Goal: Task Accomplishment & Management: Use online tool/utility

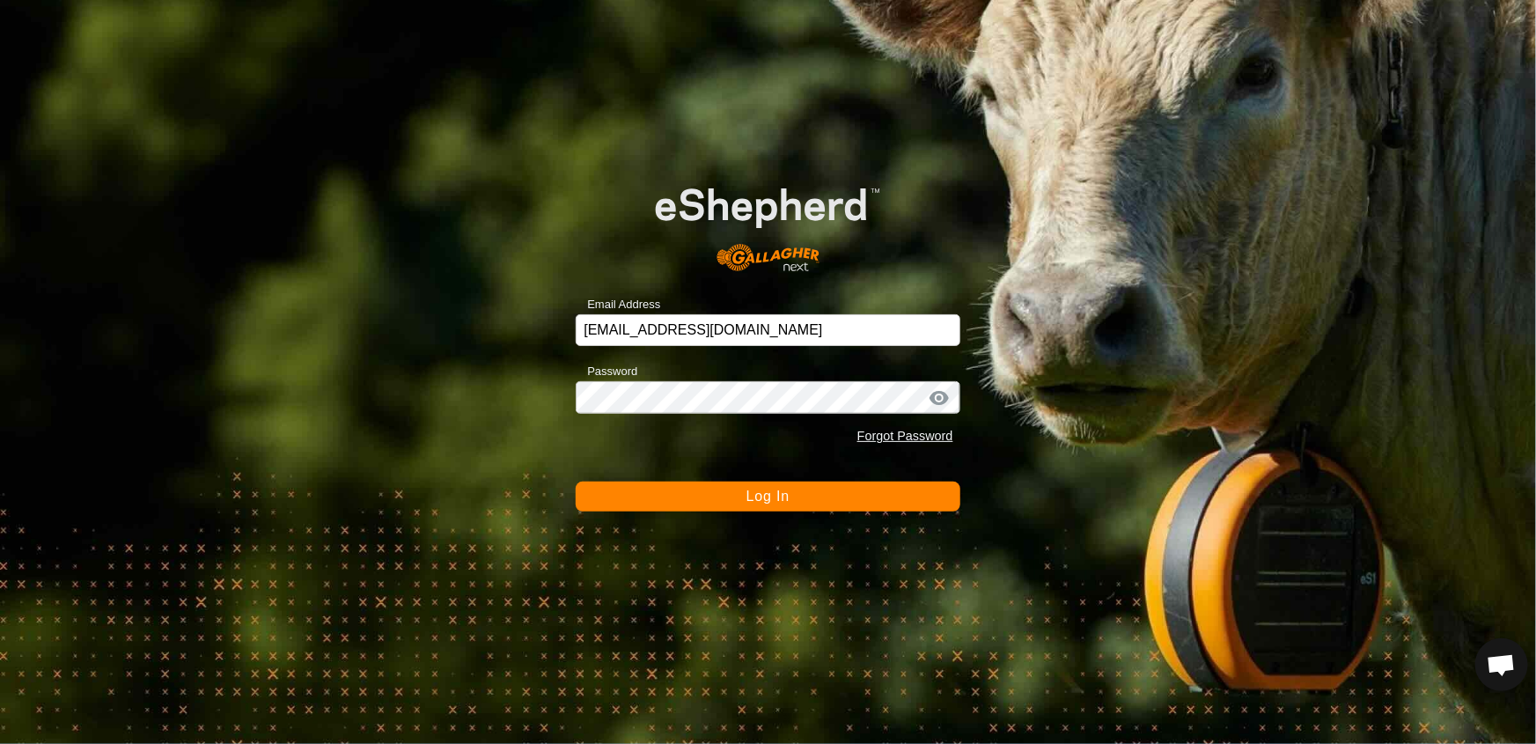
click at [863, 495] on button "Log In" at bounding box center [768, 496] width 384 height 30
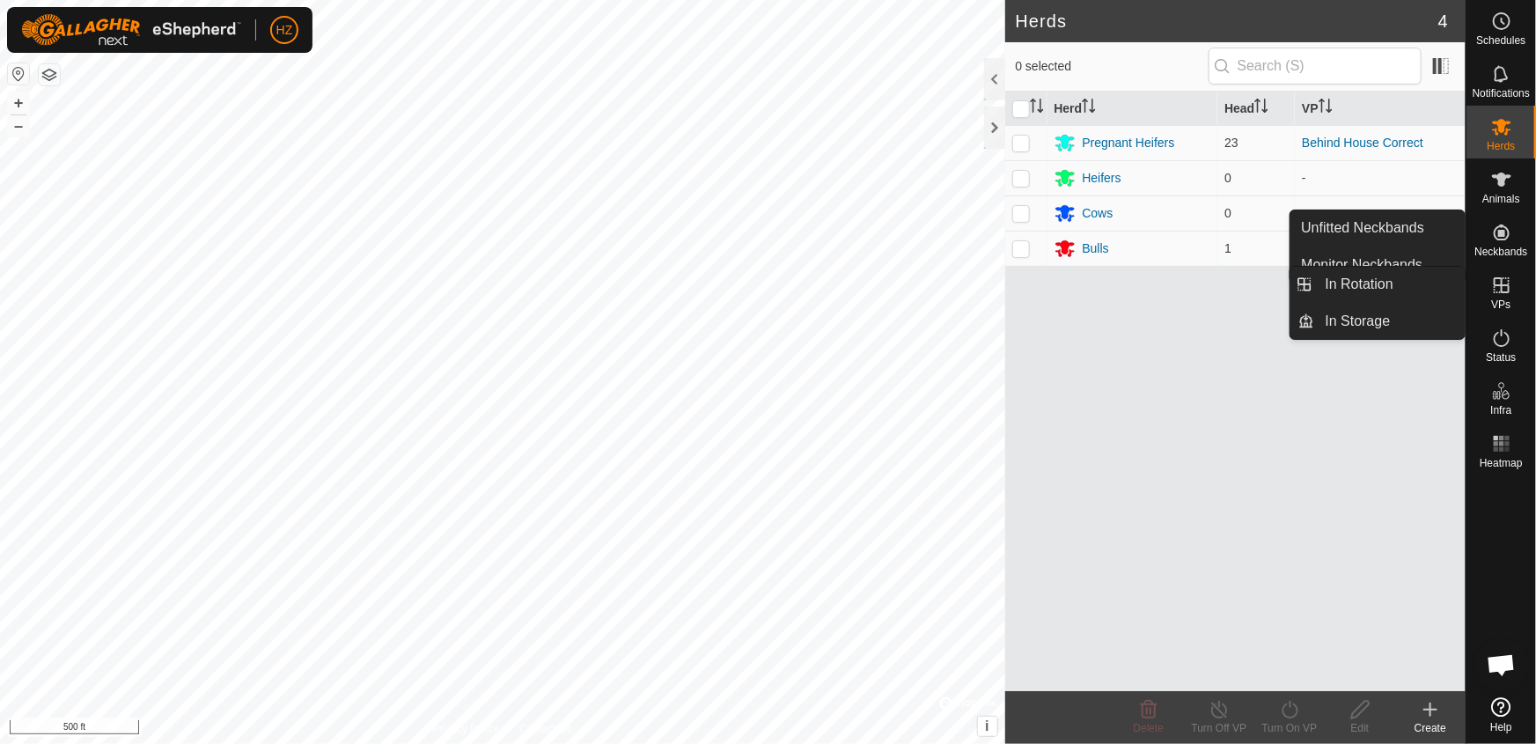
click at [1503, 289] on icon at bounding box center [1501, 285] width 21 height 21
click at [1365, 287] on link "In Rotation" at bounding box center [1390, 284] width 151 height 35
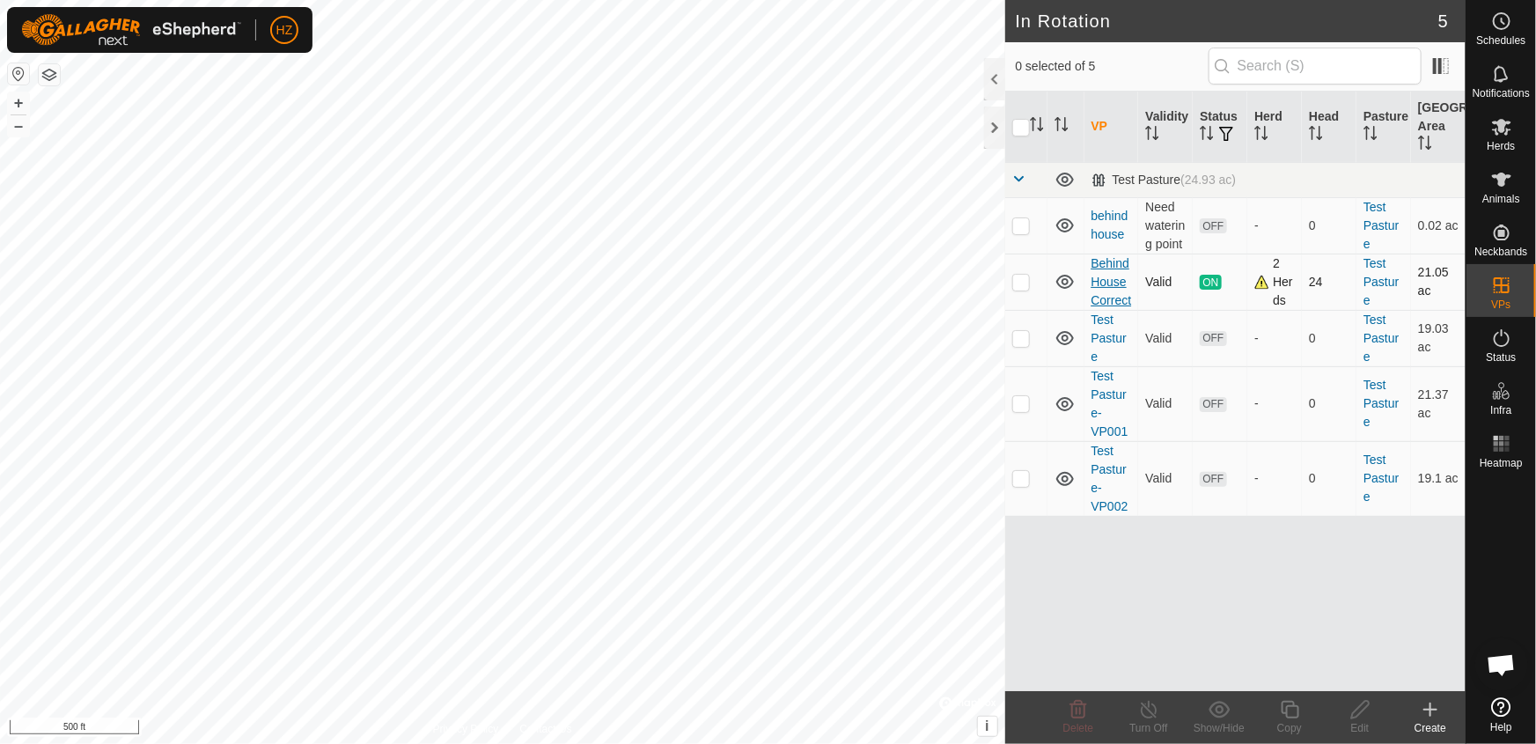
click at [1104, 298] on link "Behind House Correct" at bounding box center [1111, 281] width 40 height 51
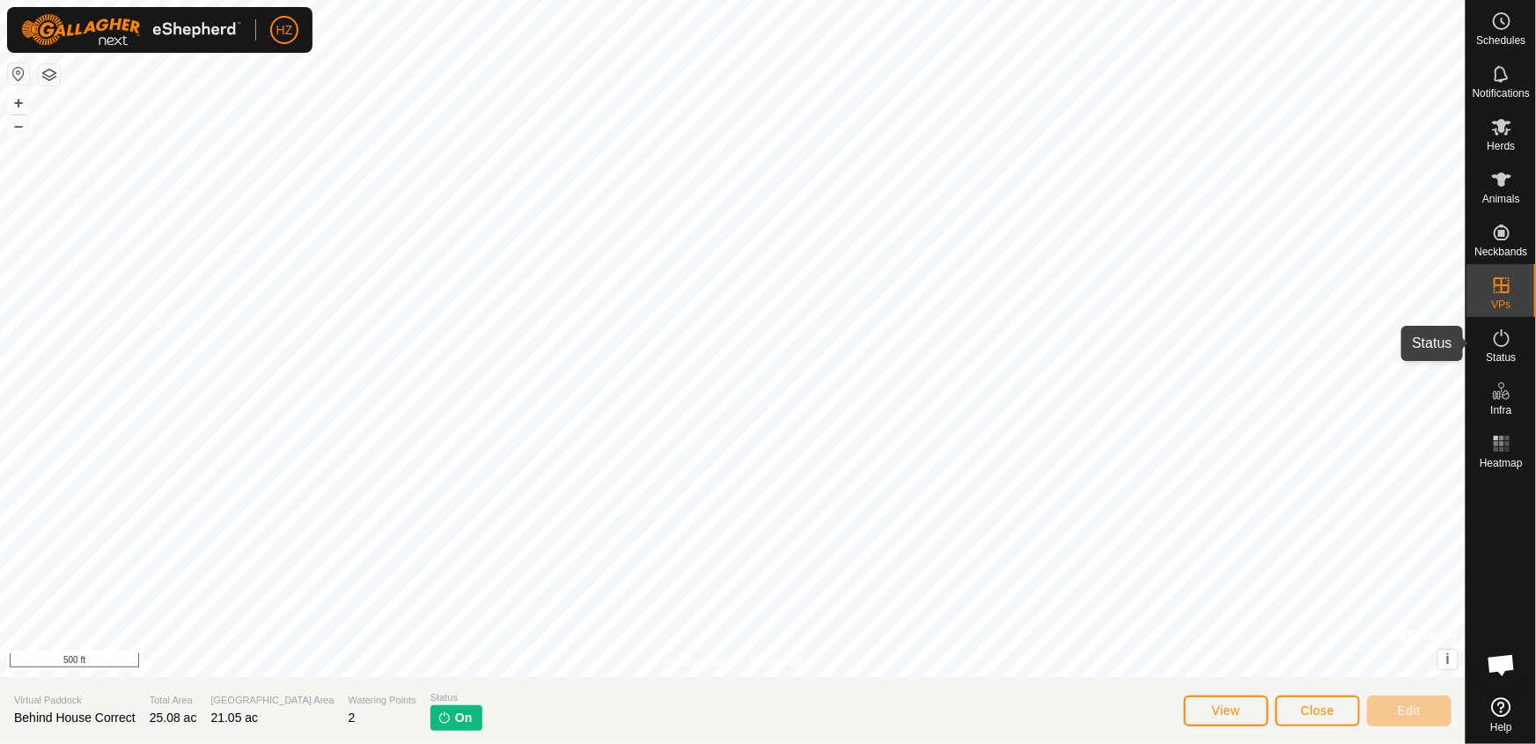
click at [1496, 348] on icon at bounding box center [1501, 337] width 21 height 21
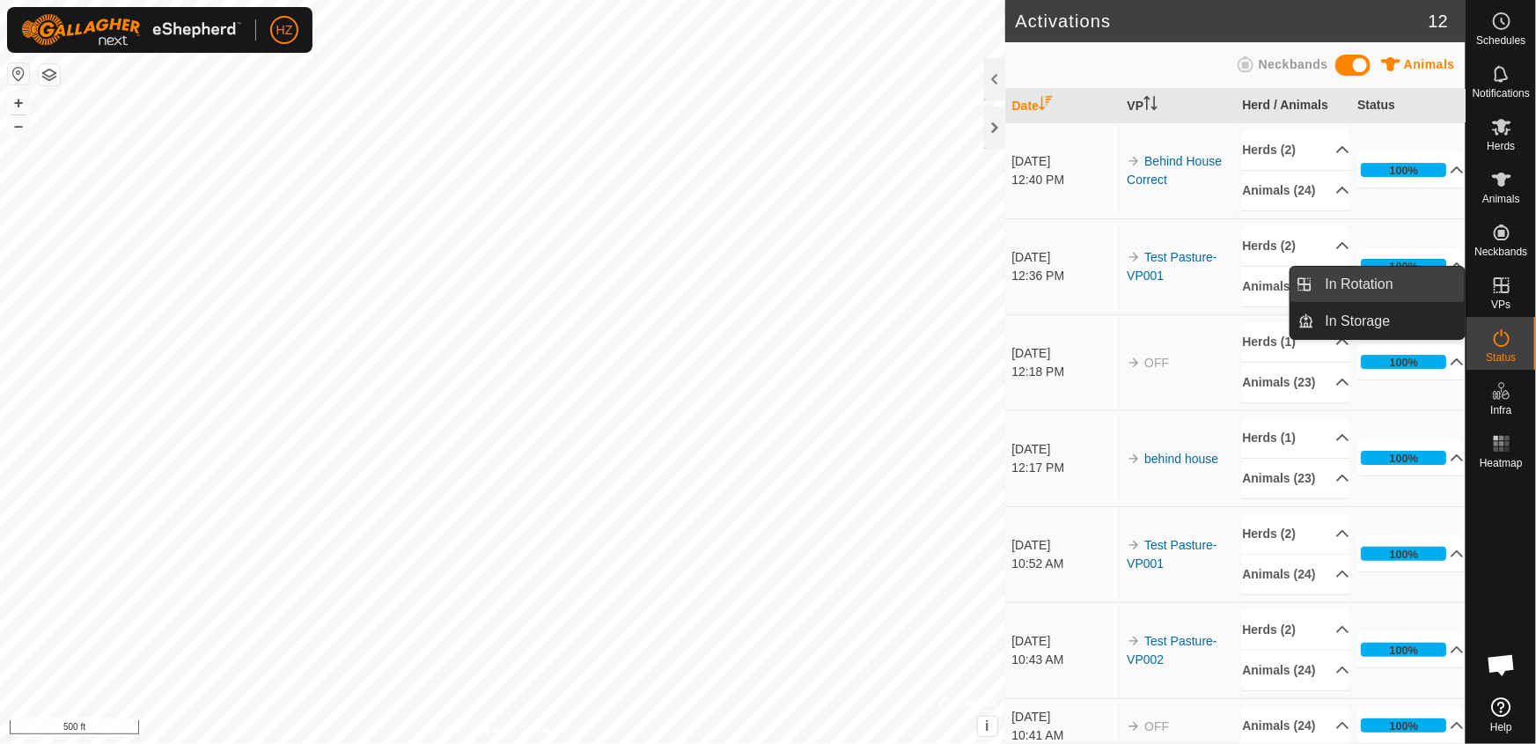
click at [1421, 283] on link "In Rotation" at bounding box center [1390, 284] width 151 height 35
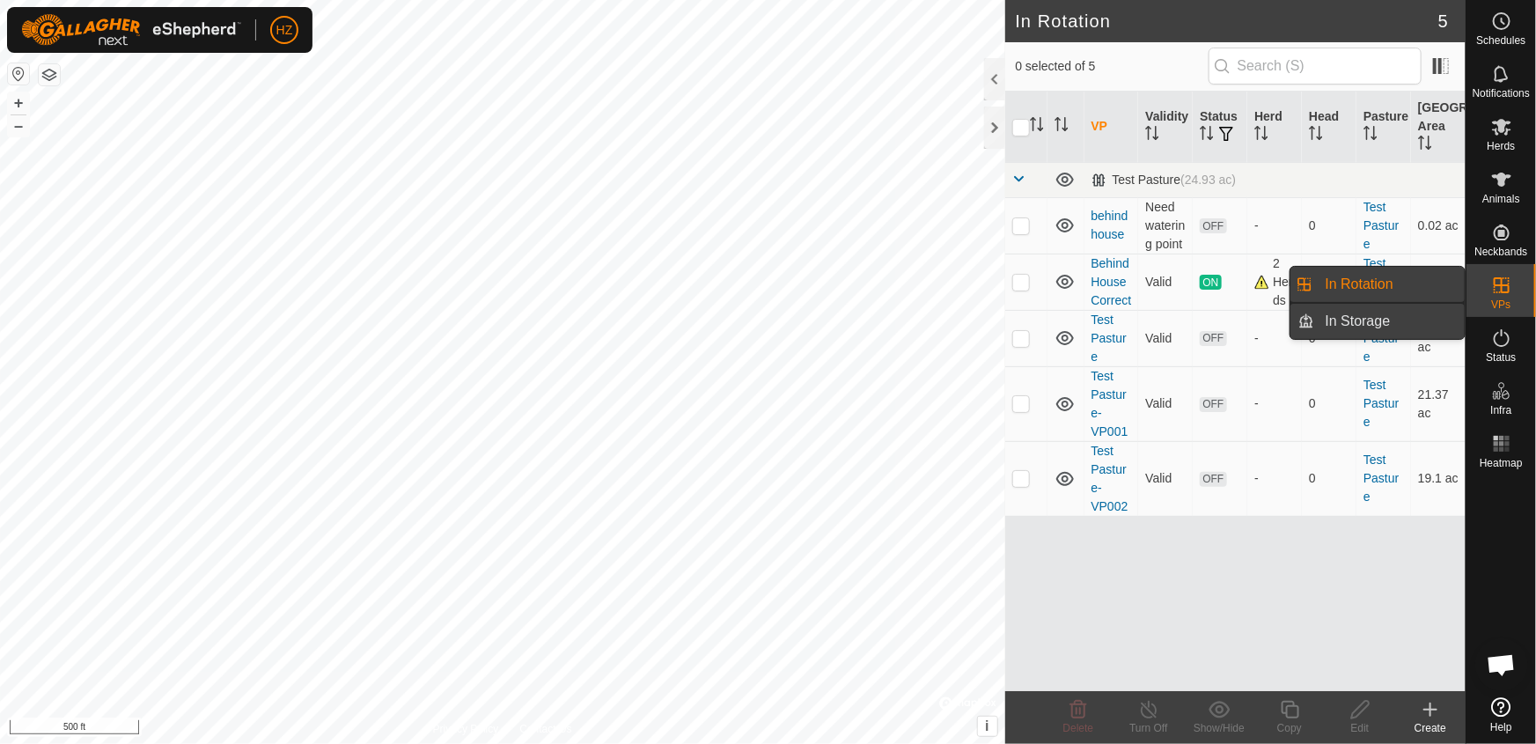
click at [1407, 317] on link "In Storage" at bounding box center [1390, 321] width 151 height 35
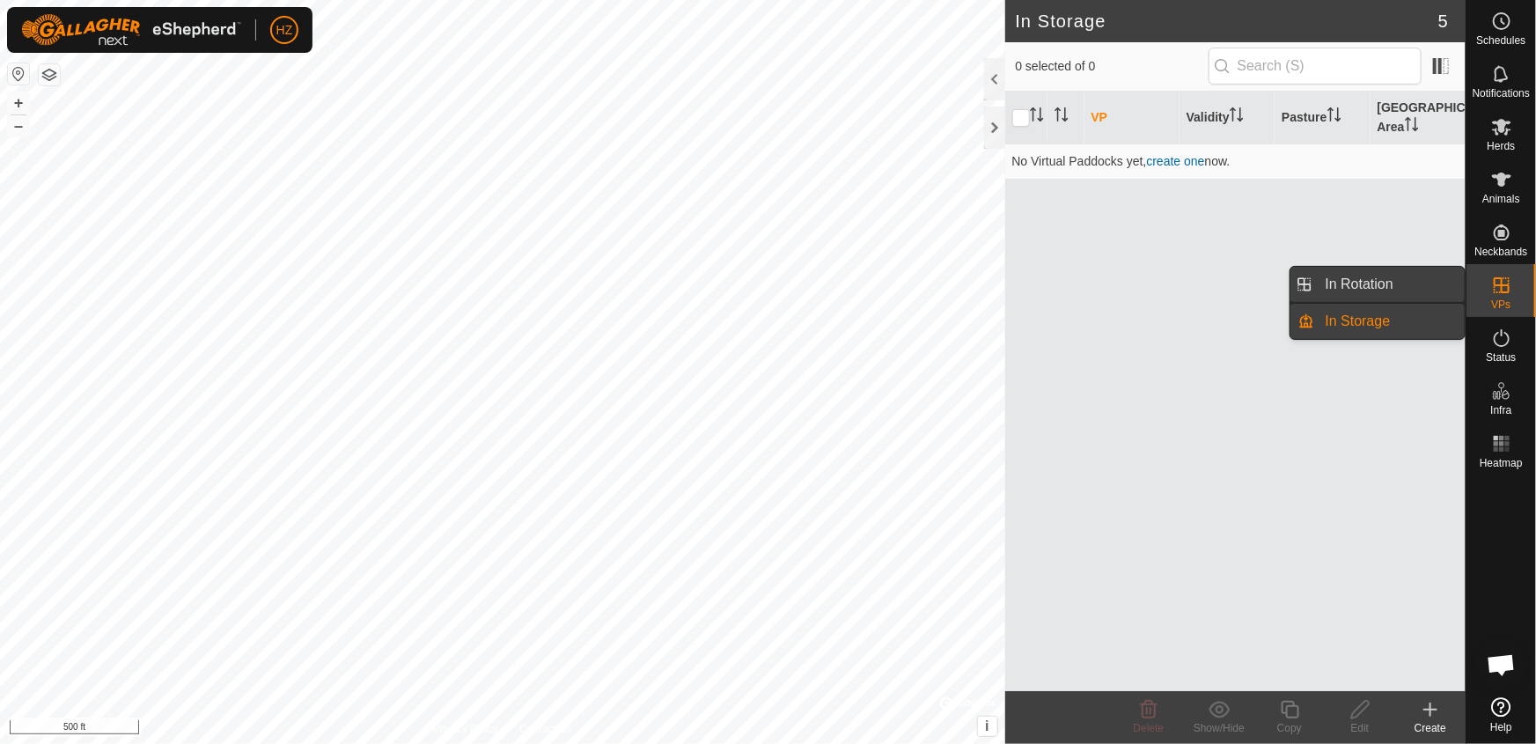
click at [1380, 279] on link "In Rotation" at bounding box center [1390, 284] width 151 height 35
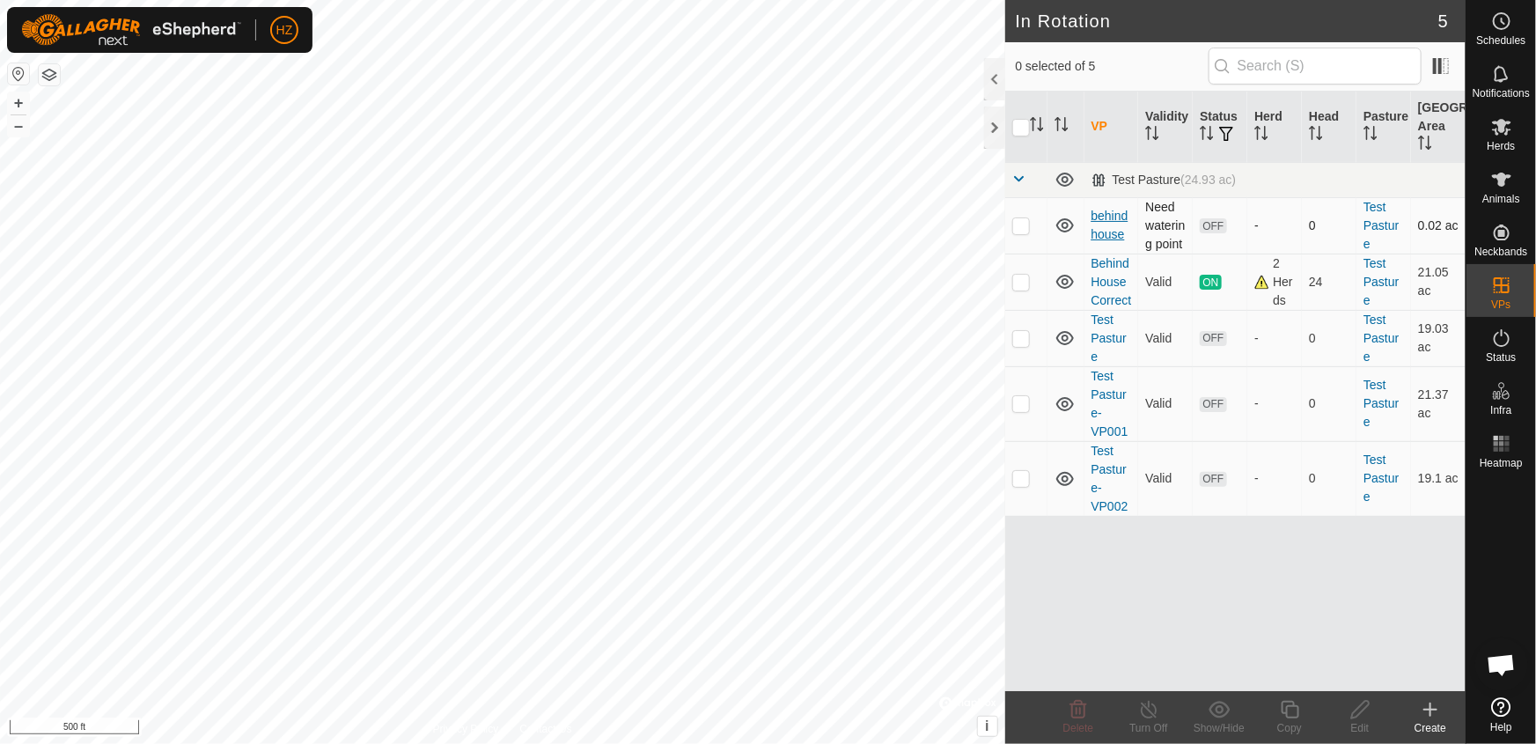
click at [1110, 223] on link "behind house" at bounding box center [1109, 225] width 37 height 33
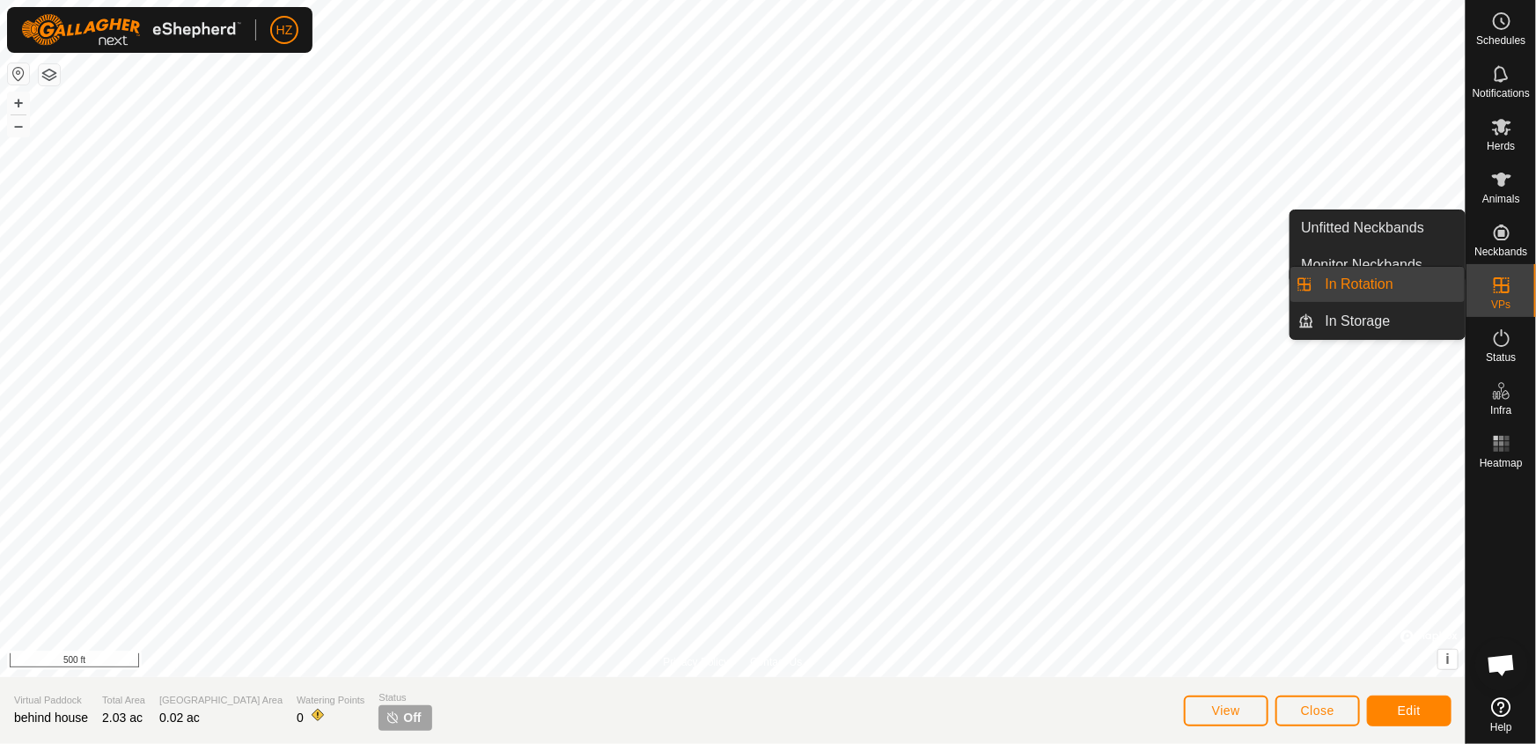
click at [1356, 276] on span "In Rotation" at bounding box center [1360, 284] width 68 height 21
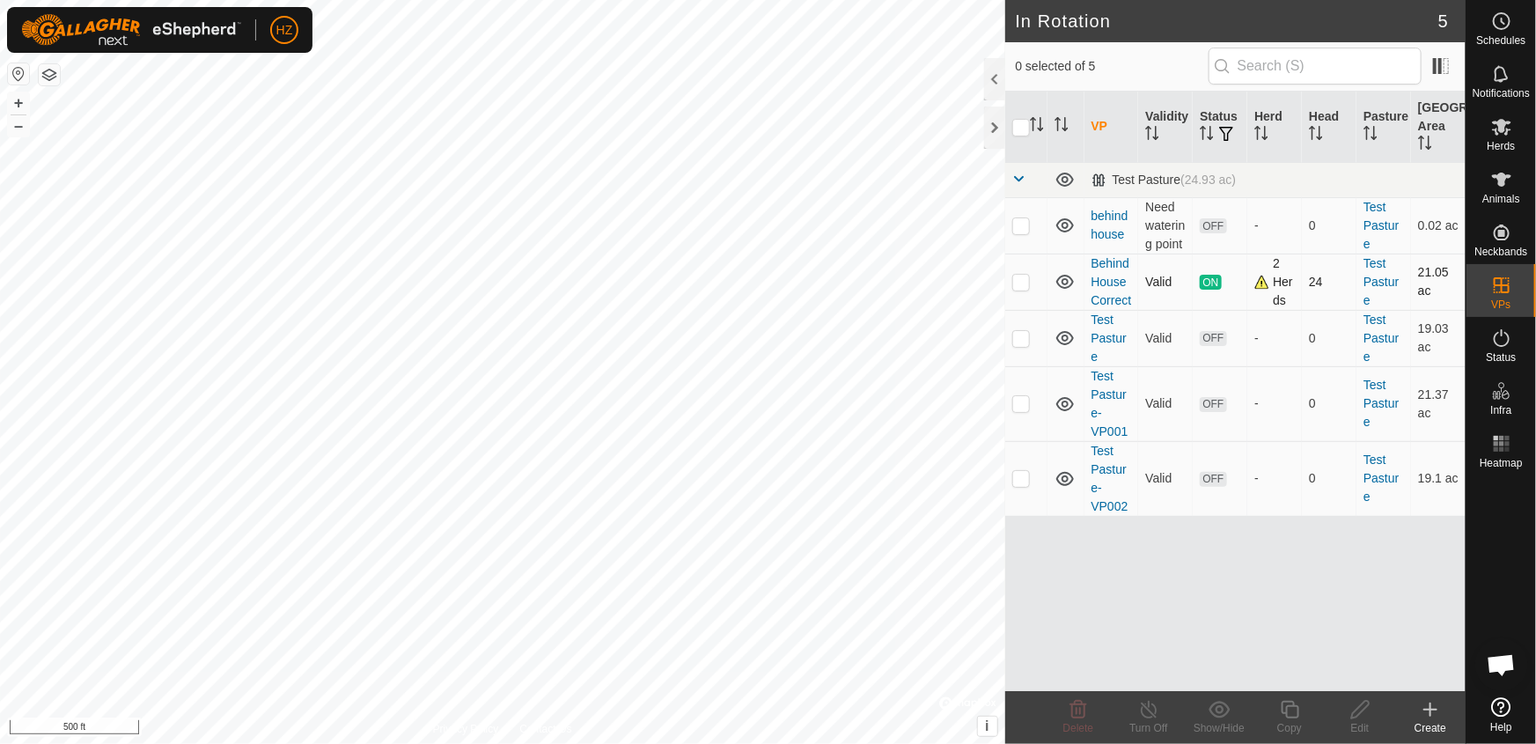
click at [1010, 302] on td at bounding box center [1026, 281] width 42 height 56
checkbox input "true"
click at [1290, 708] on icon at bounding box center [1290, 709] width 22 height 21
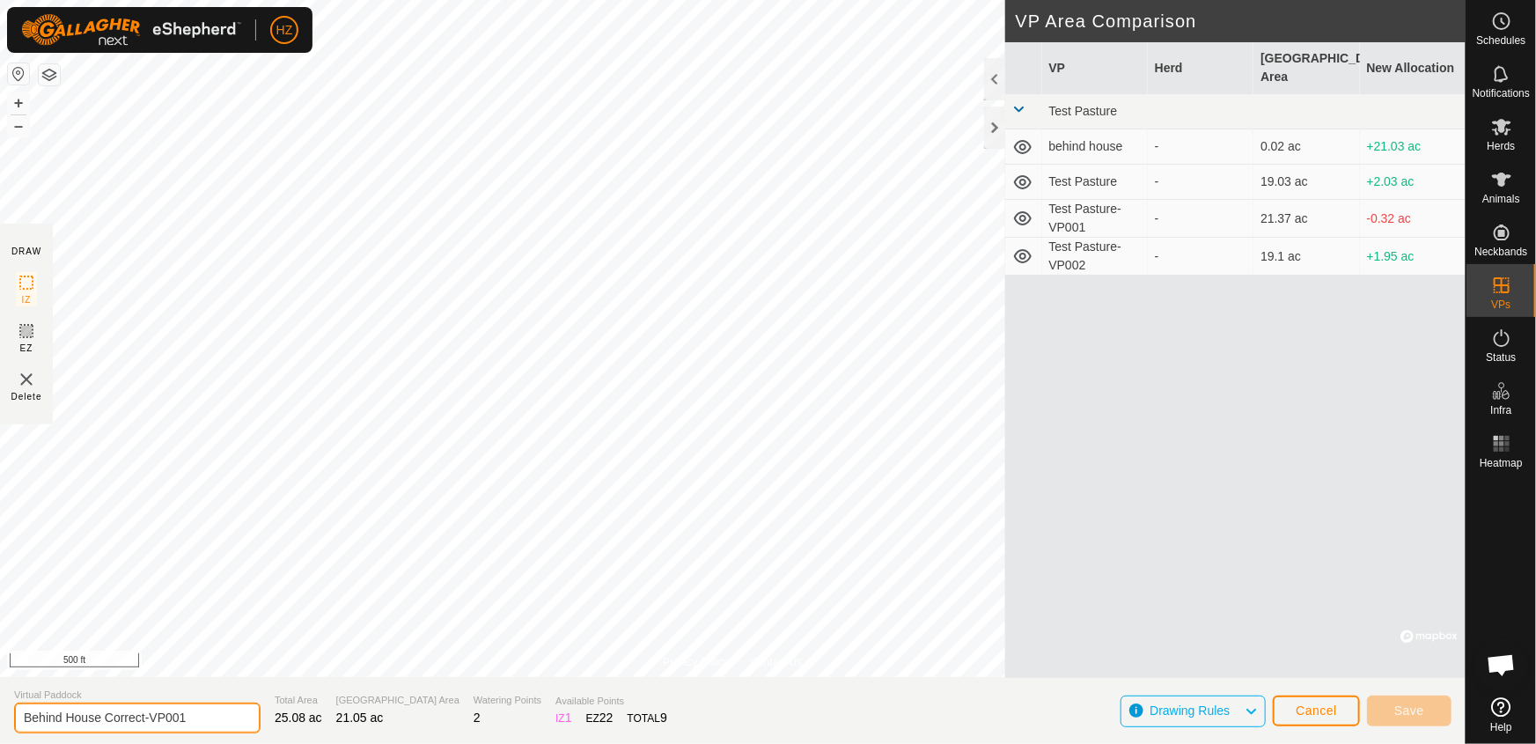
click at [199, 718] on input "Behind House Correct-VP001" at bounding box center [137, 717] width 246 height 31
type input "B"
type input "BH1"
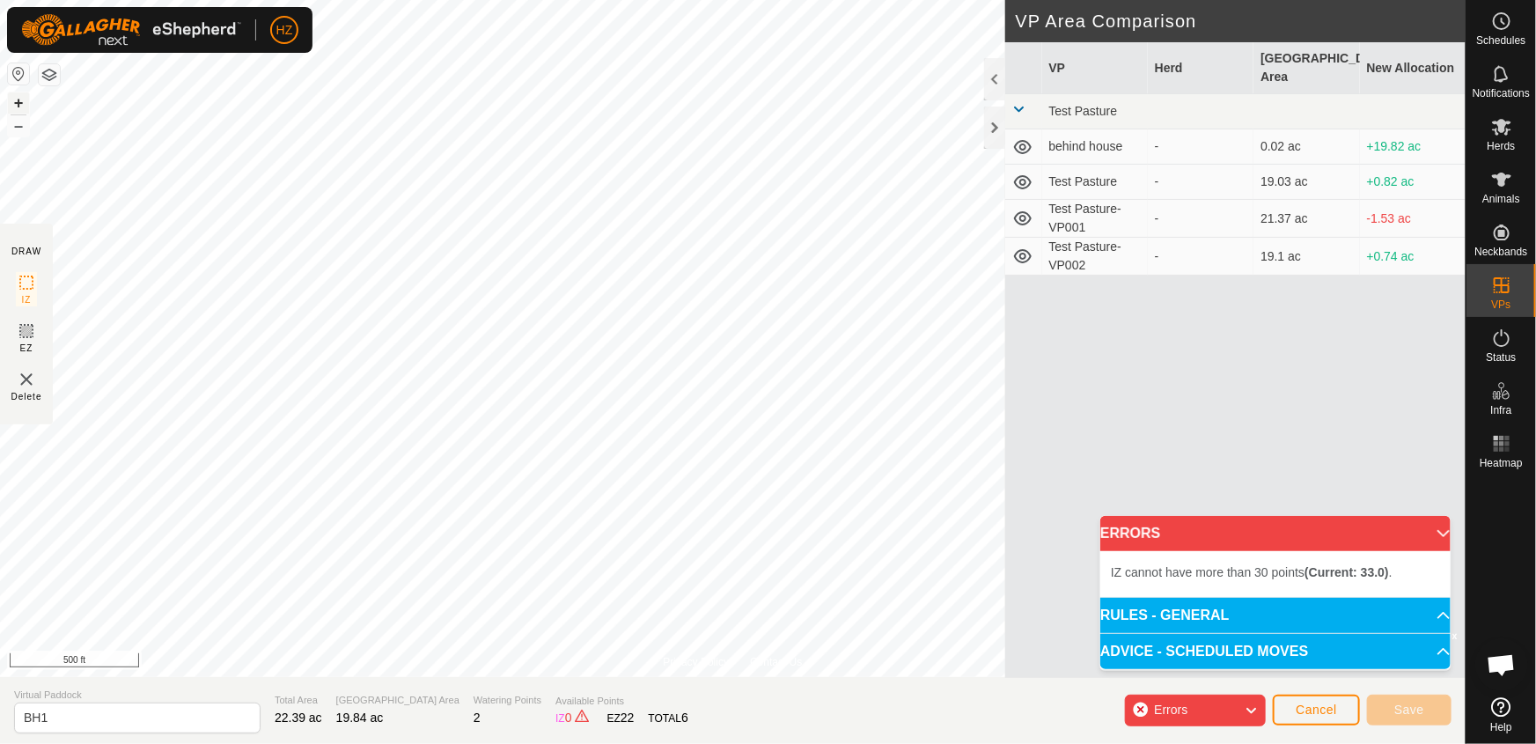
click at [18, 100] on button "+" at bounding box center [18, 102] width 21 height 21
click at [37, 718] on input "BH1" at bounding box center [137, 717] width 246 height 31
type input "BH0001"
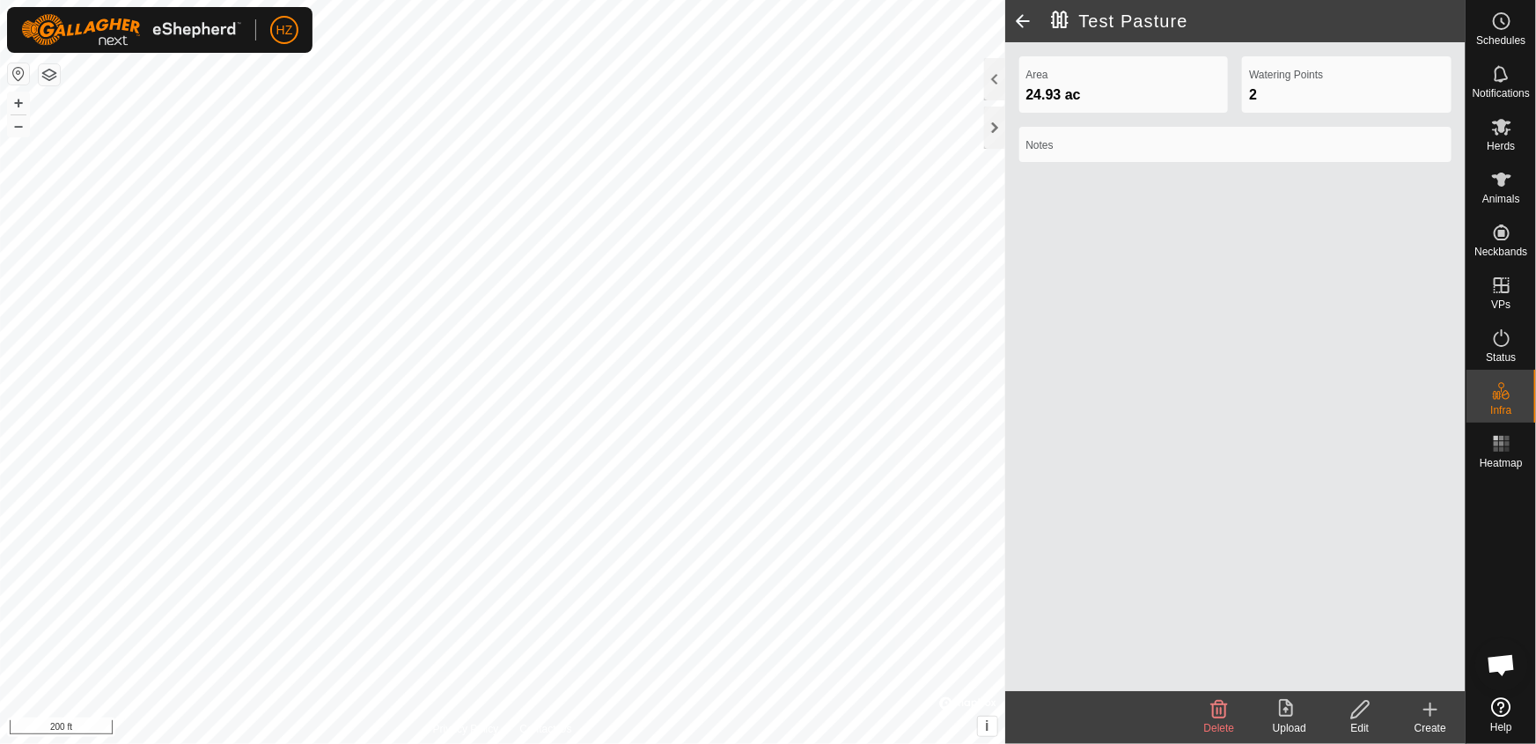
click at [1016, 14] on span at bounding box center [1022, 21] width 35 height 42
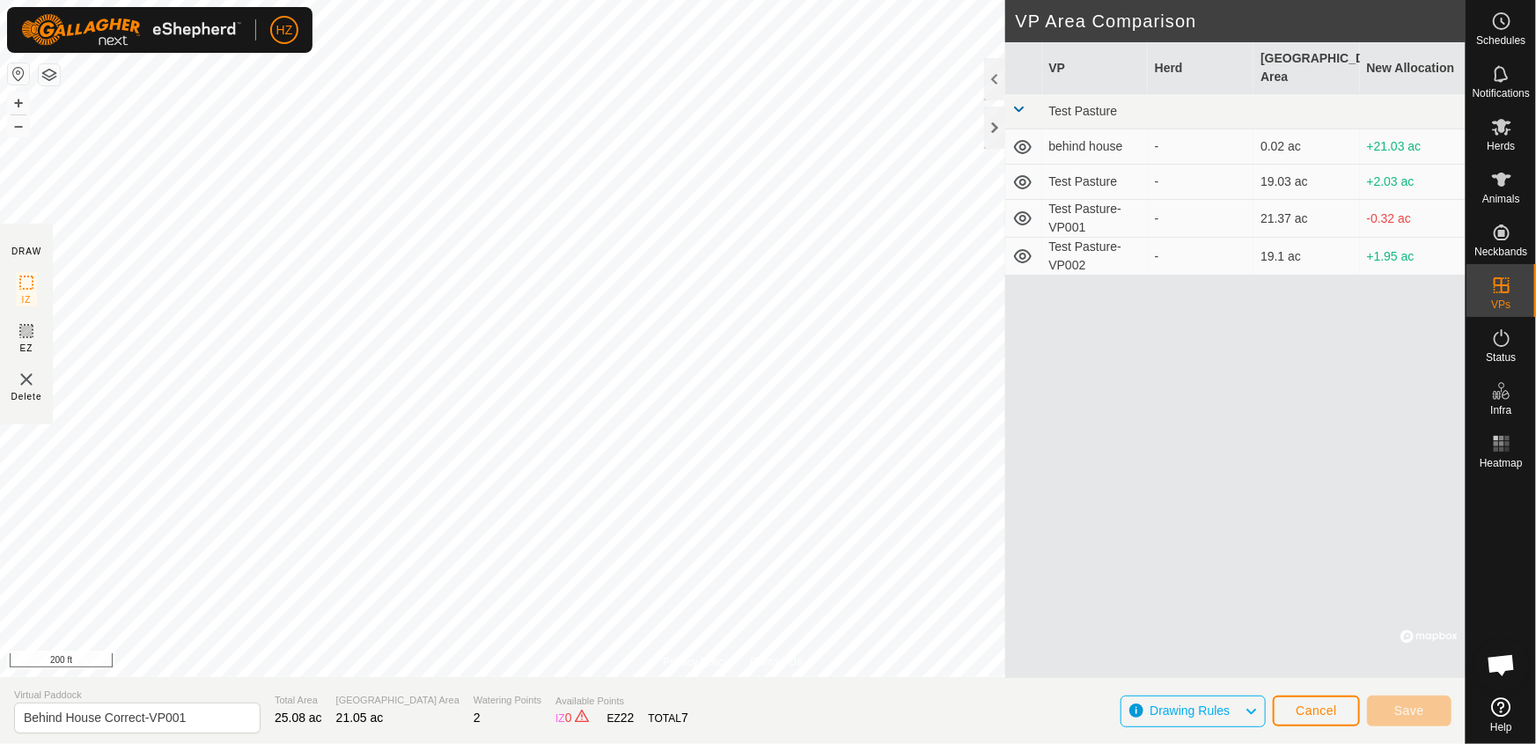
click at [1015, 102] on span at bounding box center [1019, 109] width 14 height 14
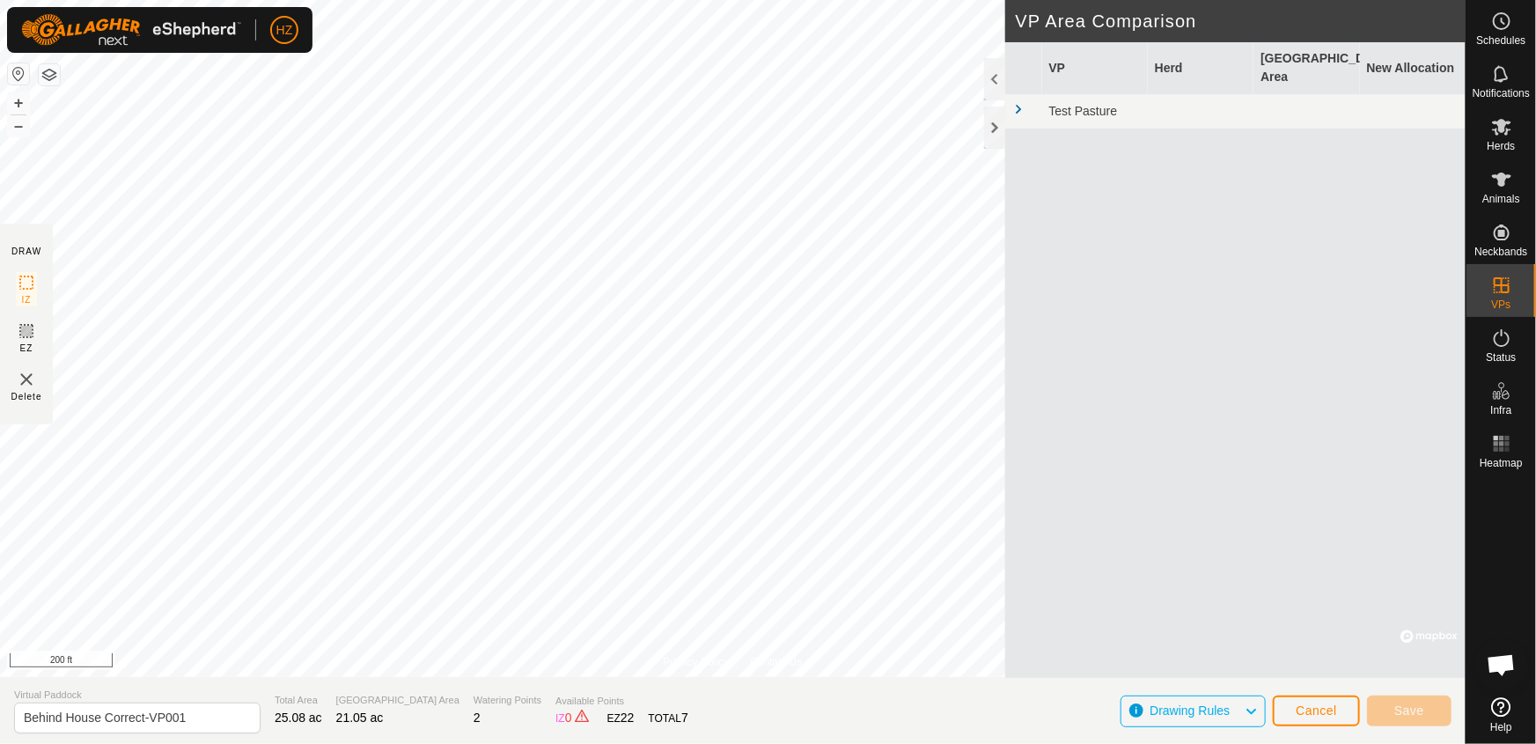
click at [1015, 102] on span at bounding box center [1019, 109] width 14 height 14
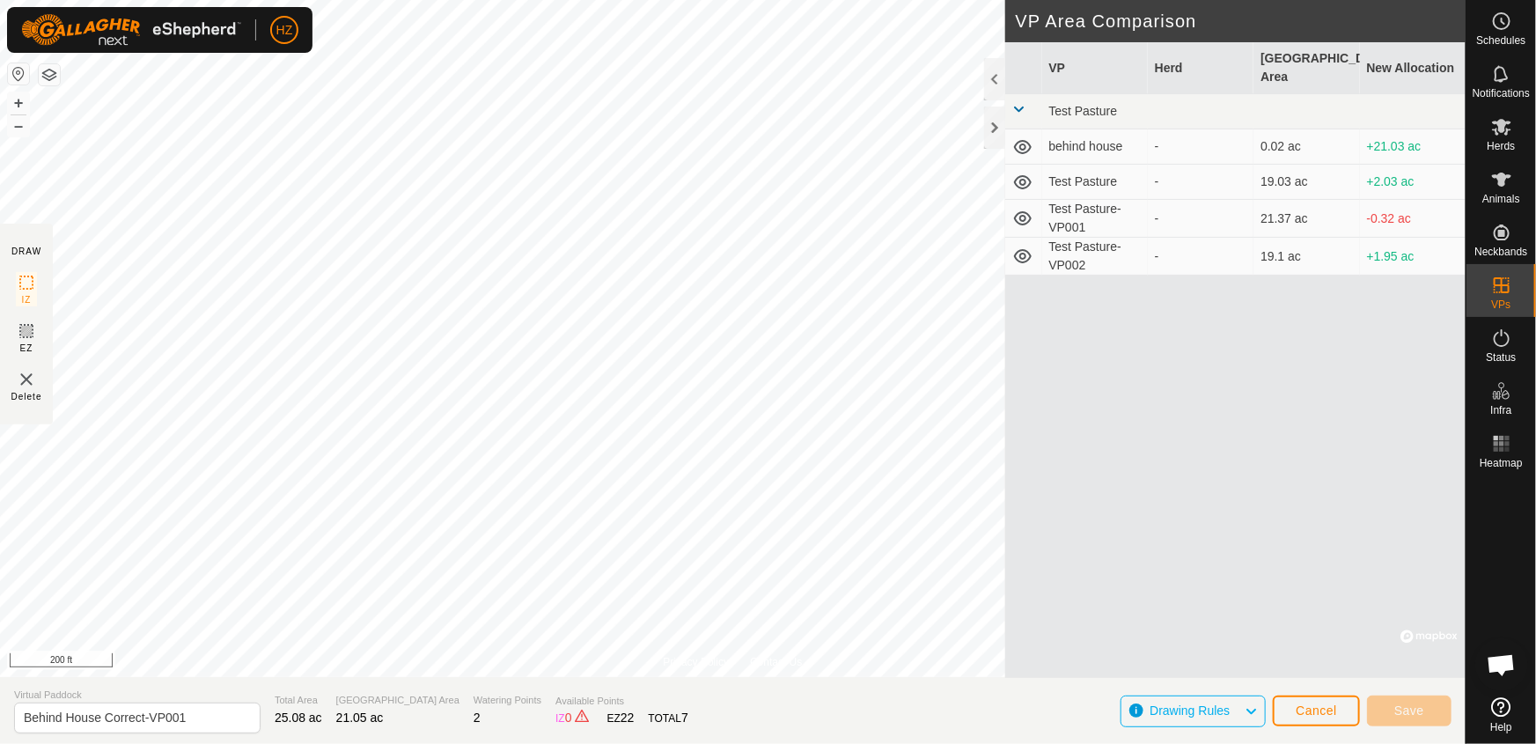
click at [1014, 102] on span at bounding box center [1019, 109] width 14 height 14
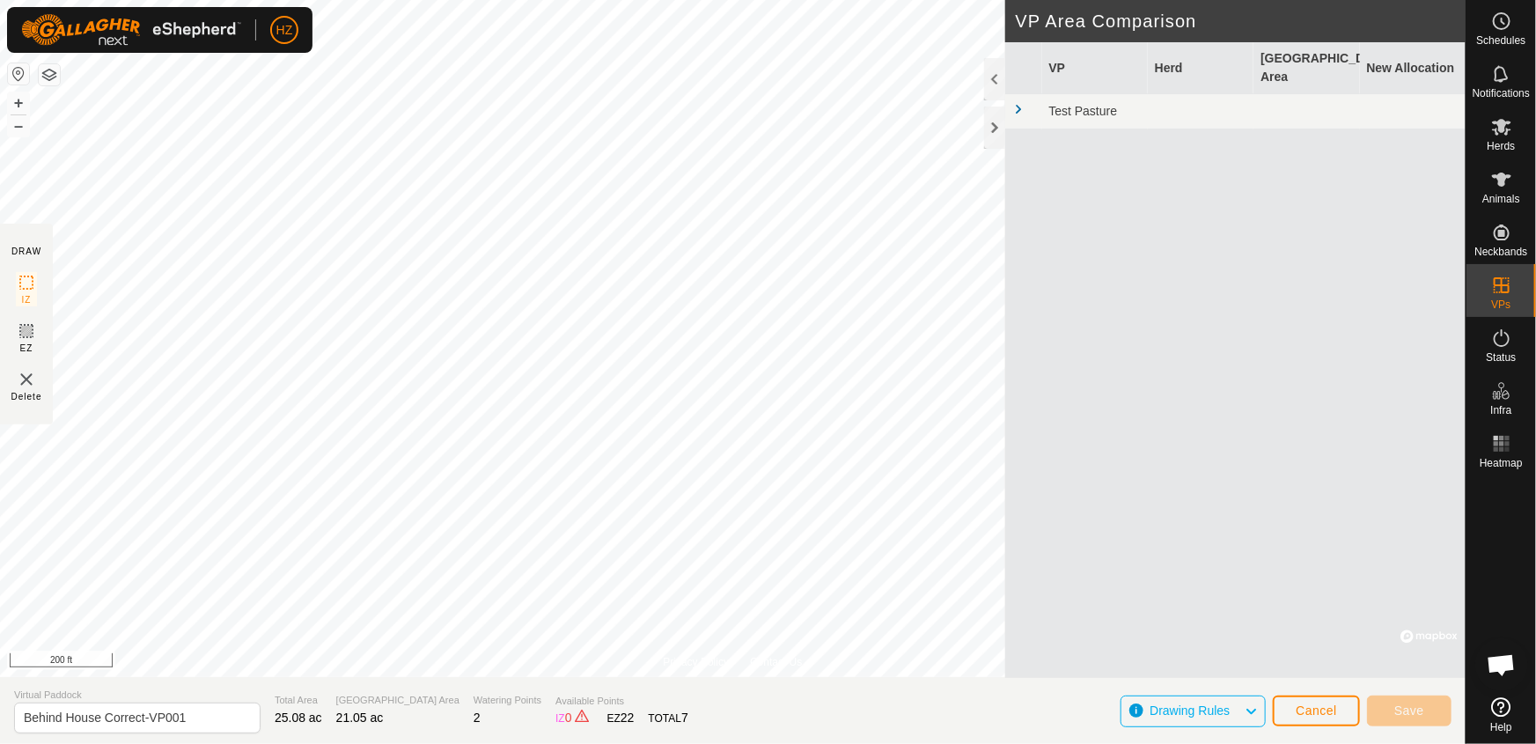
click at [1014, 102] on span at bounding box center [1019, 109] width 14 height 14
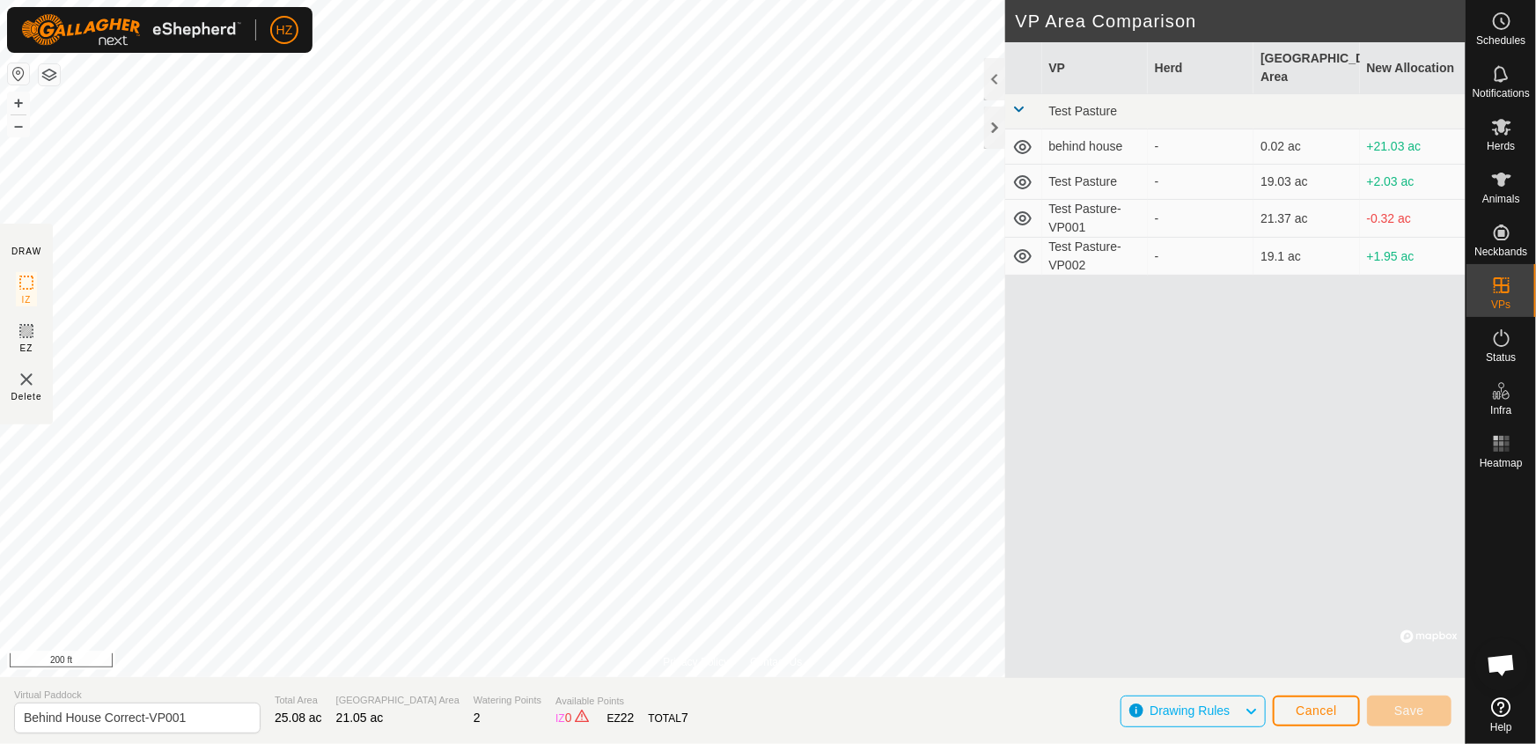
click at [1256, 713] on icon at bounding box center [1251, 711] width 14 height 23
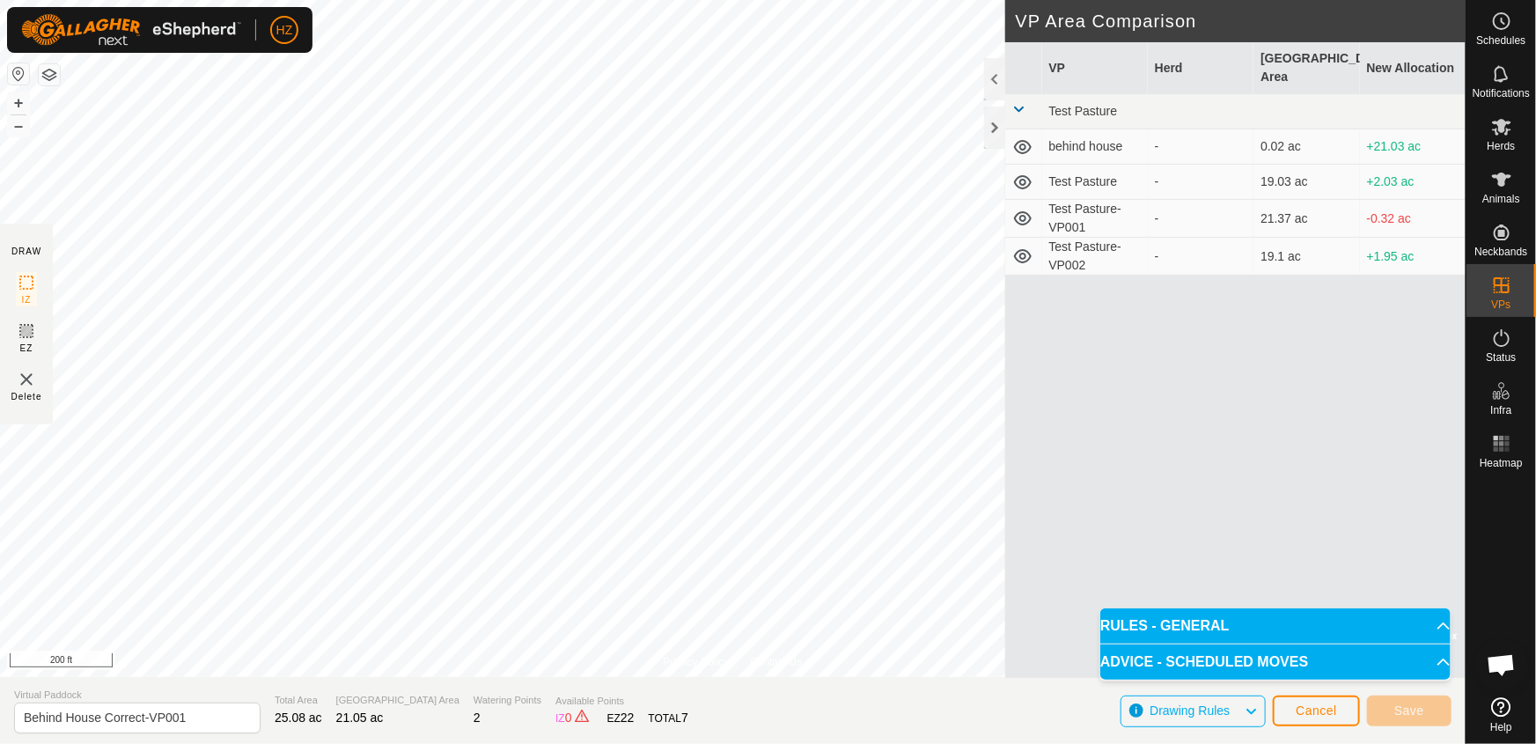
click at [1256, 713] on icon at bounding box center [1251, 711] width 14 height 23
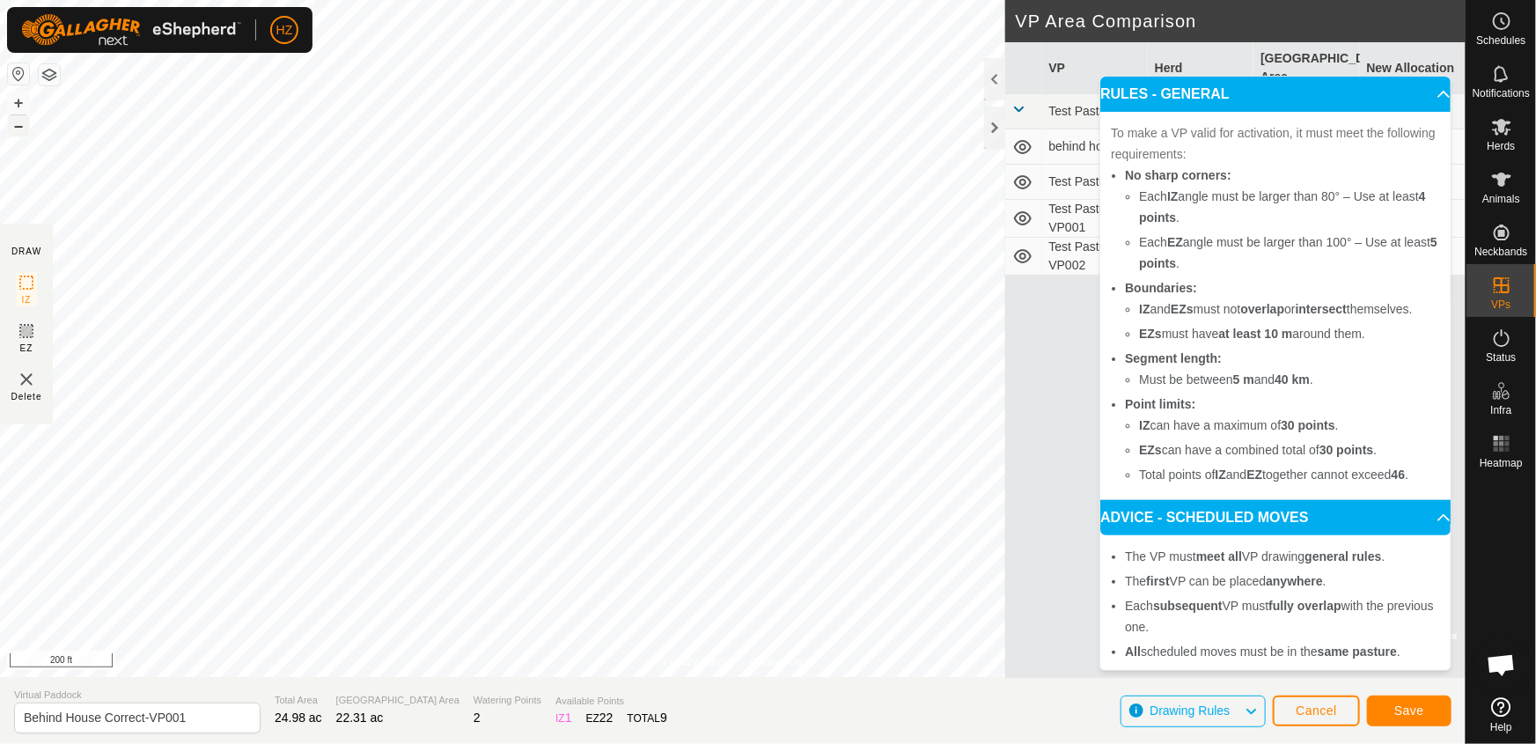
click at [21, 129] on button "–" at bounding box center [18, 125] width 21 height 21
click at [1414, 707] on span "Save" at bounding box center [1409, 710] width 30 height 14
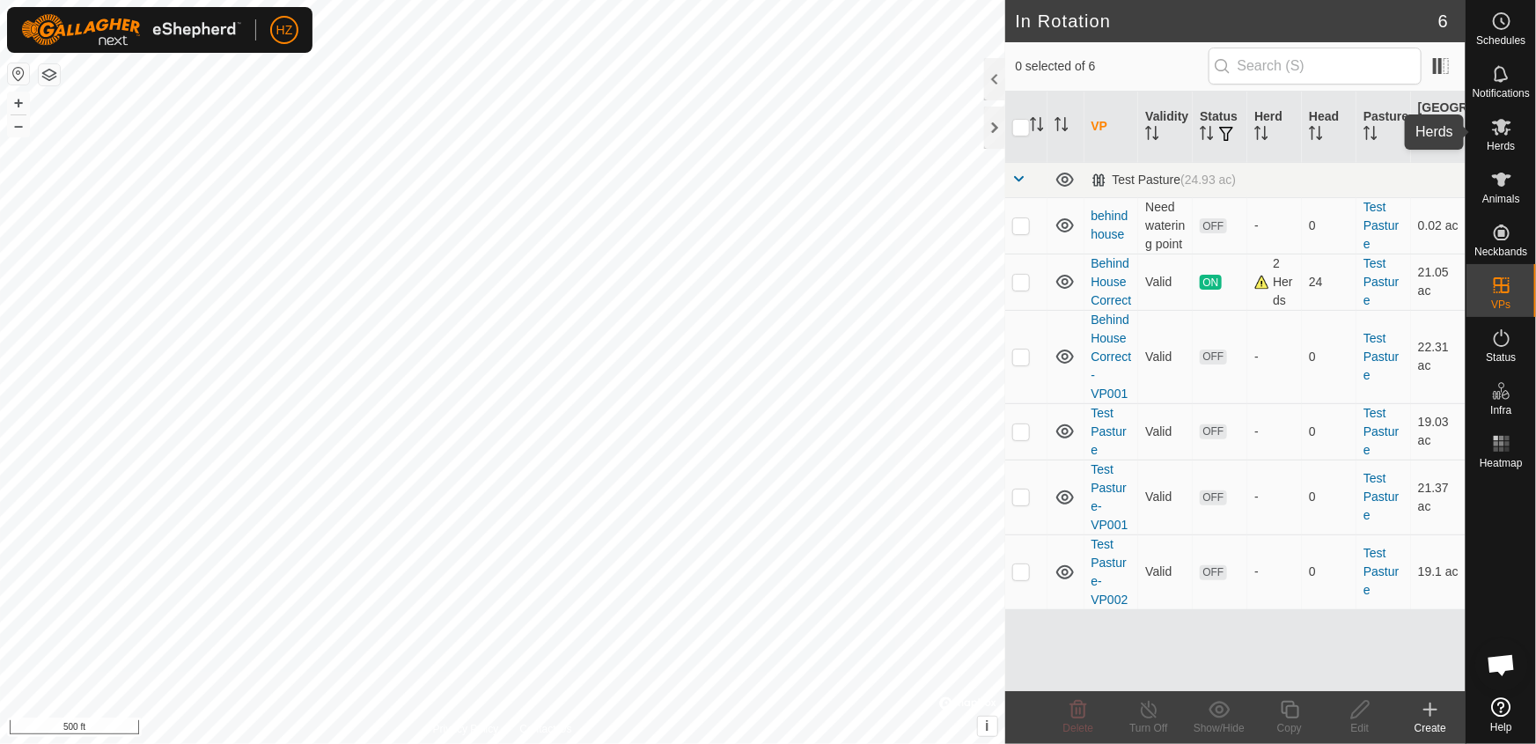
click at [1503, 127] on icon at bounding box center [1501, 127] width 19 height 17
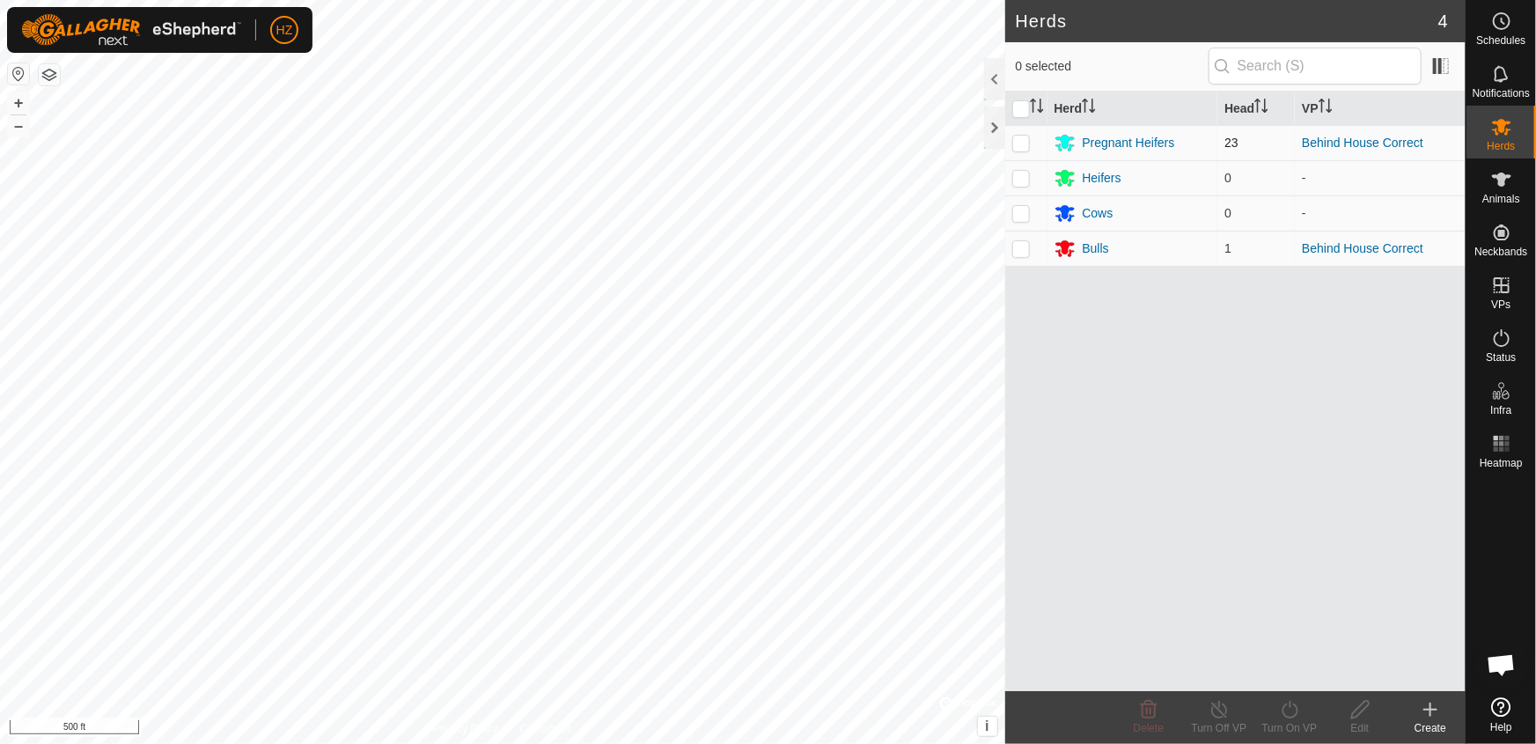
click at [1021, 147] on p-checkbox at bounding box center [1021, 143] width 18 height 14
checkbox input "true"
click at [1025, 248] on p-checkbox at bounding box center [1021, 248] width 18 height 14
checkbox input "true"
click at [1295, 716] on icon at bounding box center [1290, 709] width 22 height 21
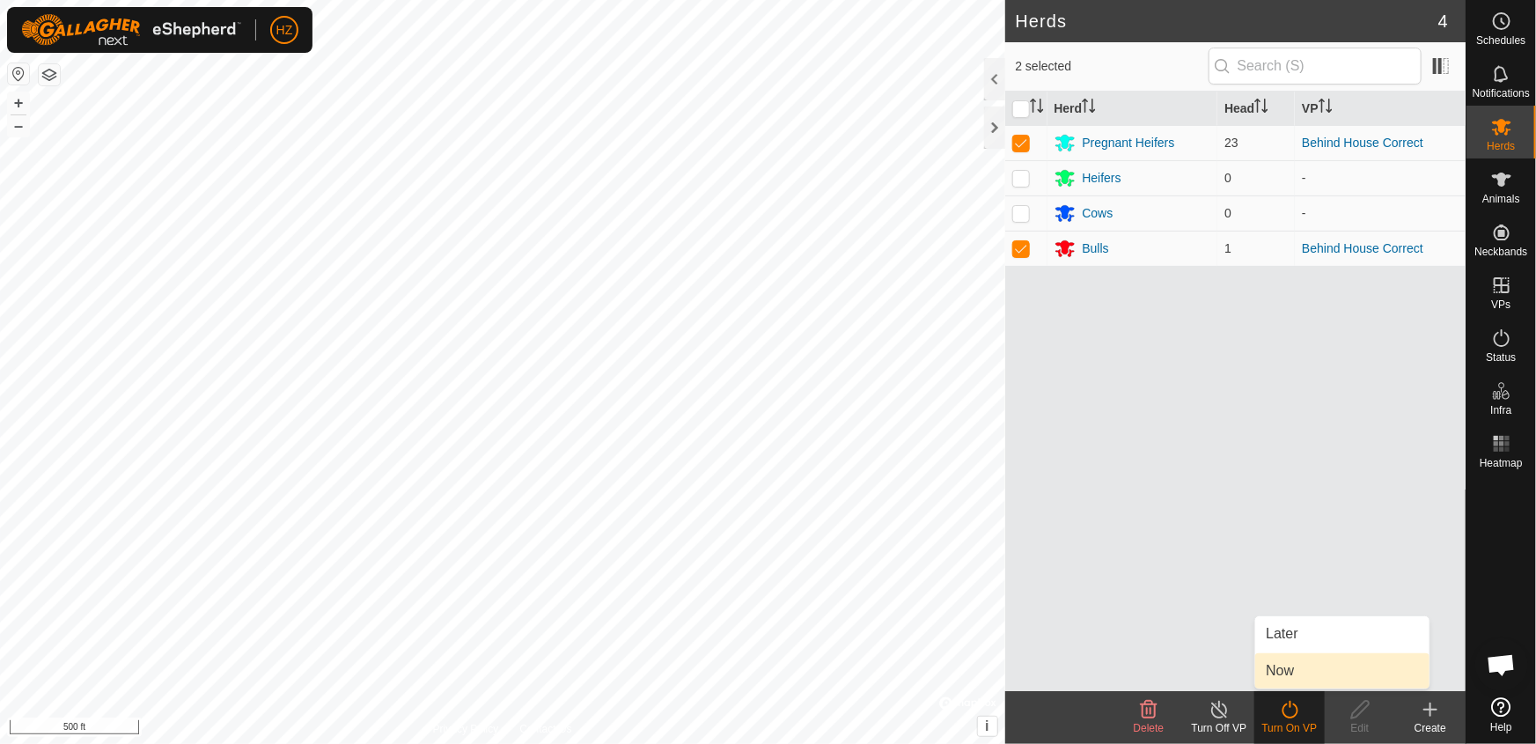
click at [1292, 668] on link "Now" at bounding box center [1342, 670] width 174 height 35
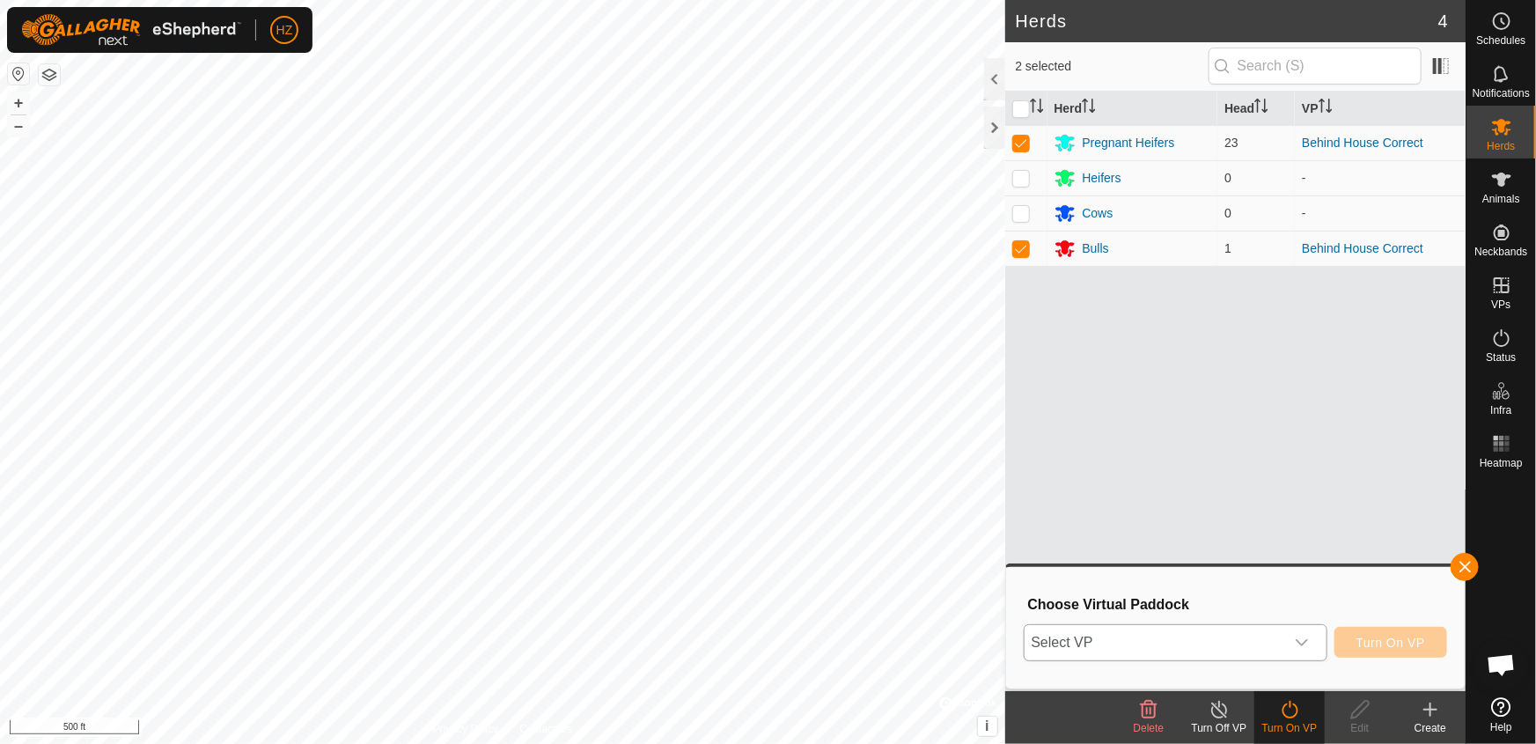
click at [1306, 634] on div "dropdown trigger" at bounding box center [1301, 642] width 35 height 35
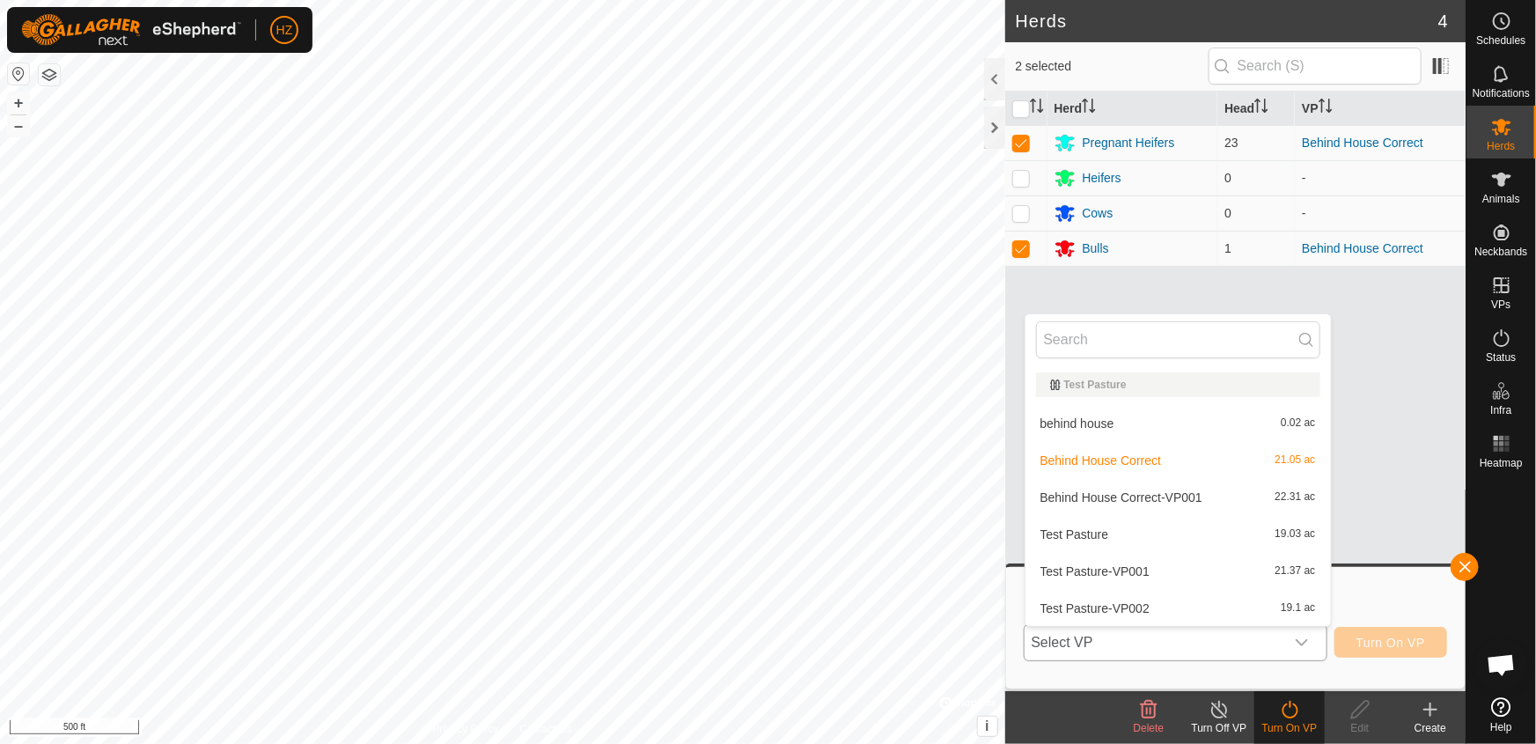
click at [1157, 500] on li "Behind House Correct-VP001 22.31 ac" at bounding box center [1177, 497] width 305 height 35
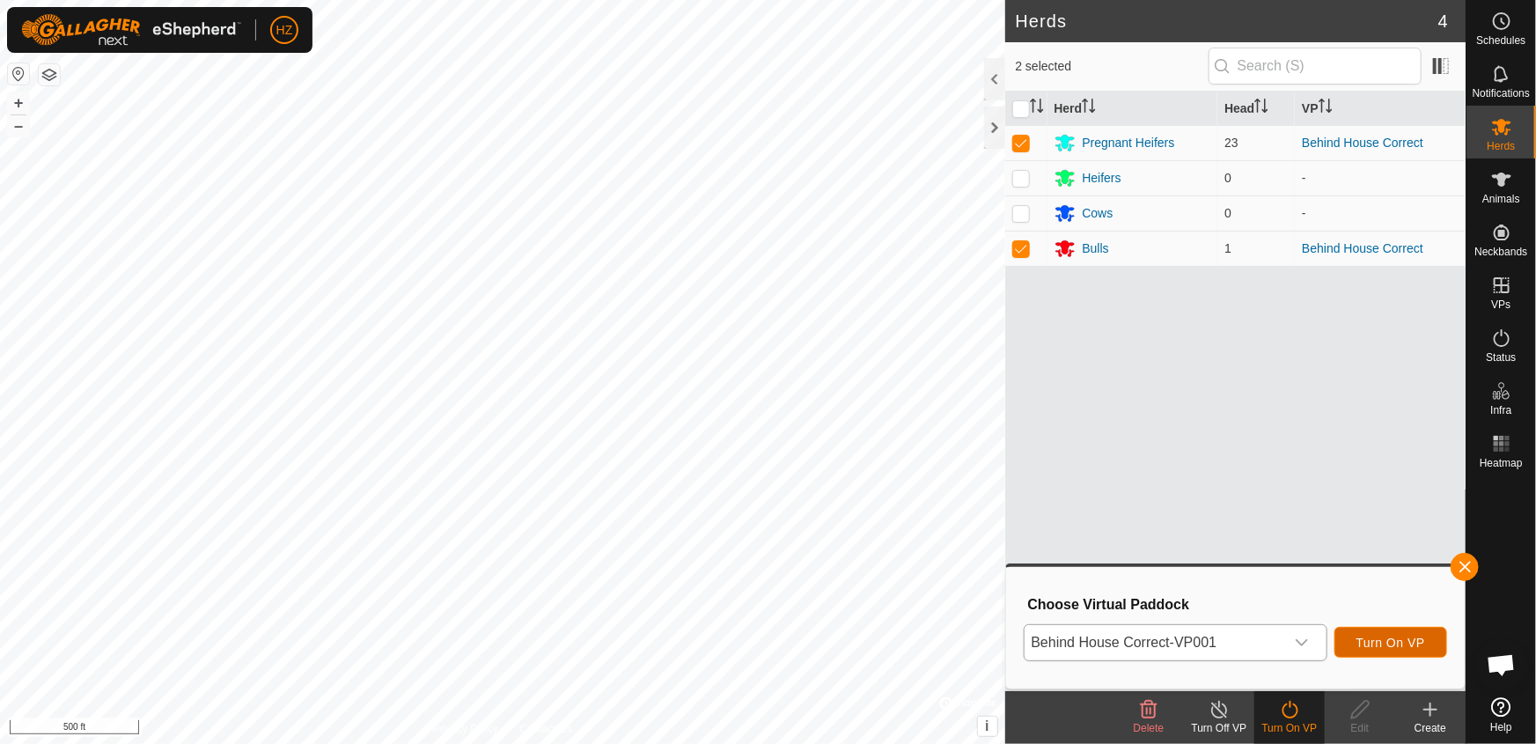
click at [1402, 639] on span "Turn On VP" at bounding box center [1390, 643] width 69 height 14
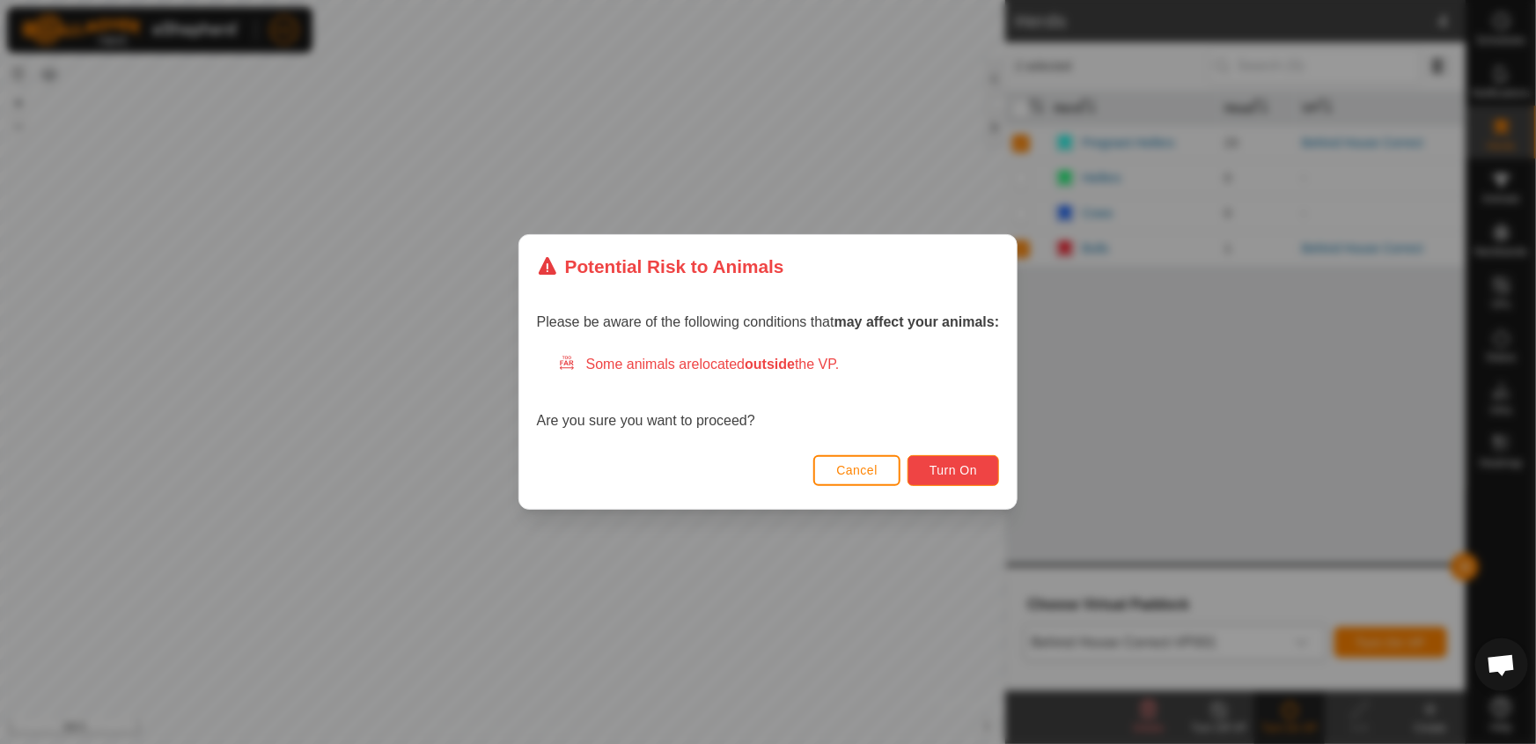
click at [966, 474] on span "Turn On" at bounding box center [953, 470] width 48 height 14
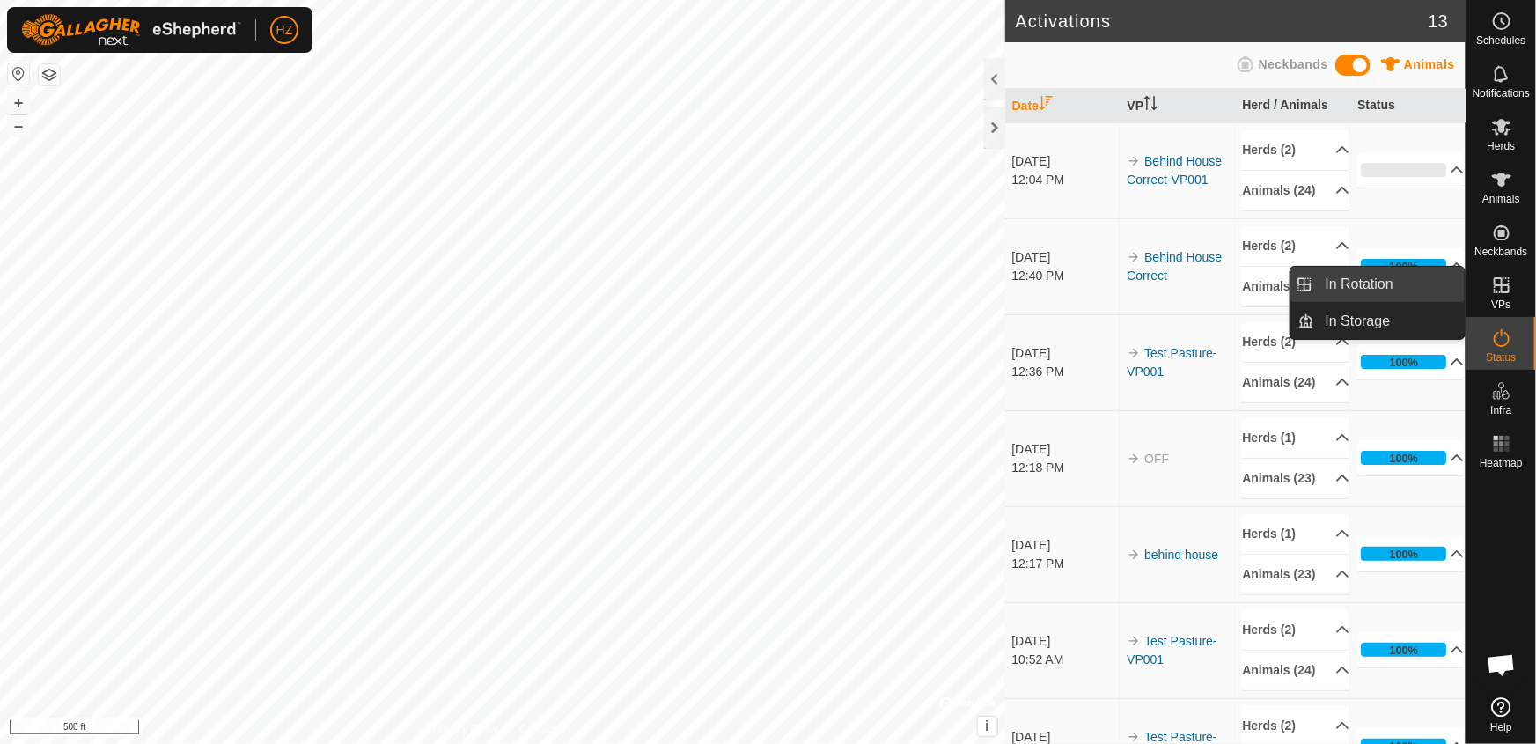
click at [1382, 284] on link "In Rotation" at bounding box center [1390, 284] width 151 height 35
